Goal: Information Seeking & Learning: Learn about a topic

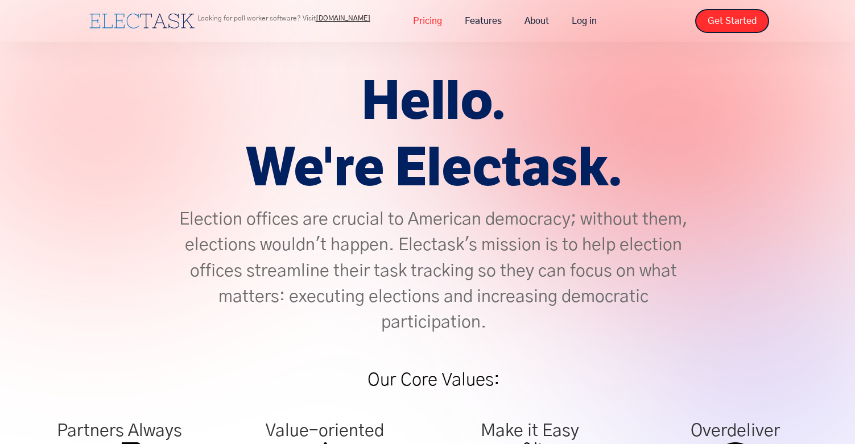
click at [432, 18] on link "Pricing" at bounding box center [428, 21] width 52 height 24
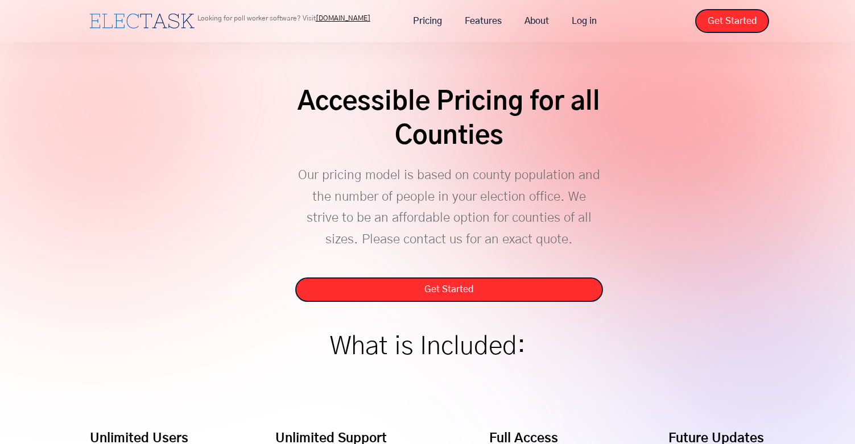
click at [459, 307] on div "Accessible Pricing for all Counties Our pricing model is based on county popula…" at bounding box center [427, 261] width 855 height 522
click at [126, 16] on img "home" at bounding box center [141, 21] width 105 height 15
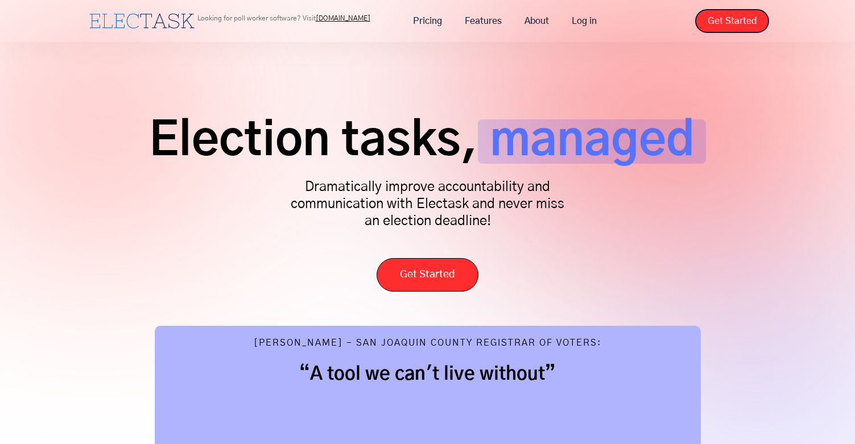
click at [355, 21] on link "[DOMAIN_NAME]" at bounding box center [343, 18] width 55 height 7
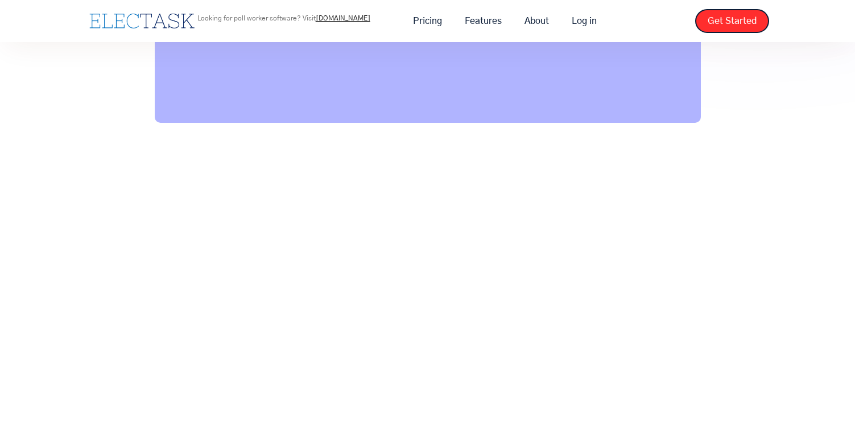
scroll to position [626, 0]
